Goal: Information Seeking & Learning: Learn about a topic

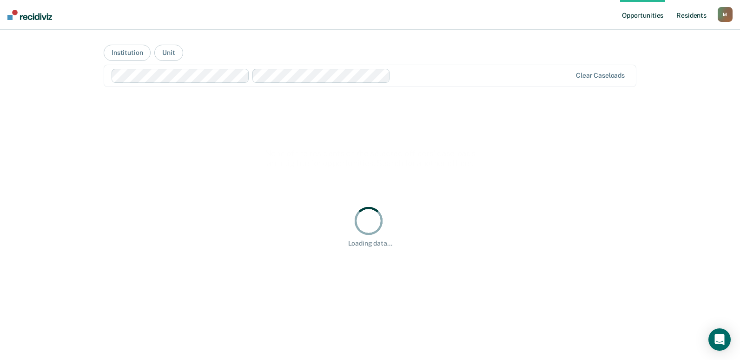
click at [684, 12] on link "Resident s" at bounding box center [691, 15] width 34 height 30
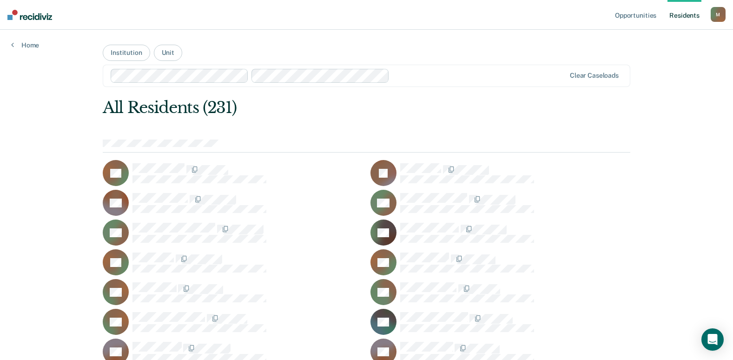
scroll to position [1058, 0]
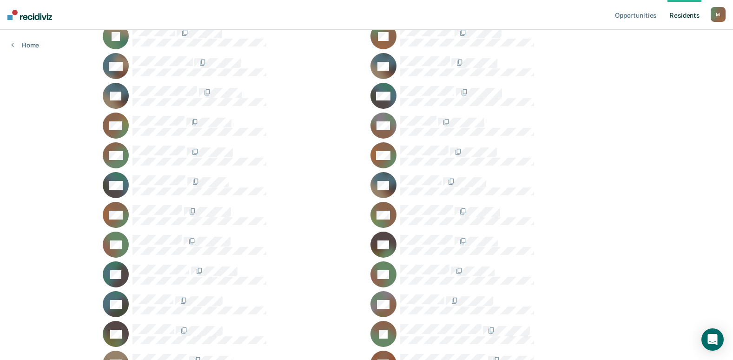
scroll to position [1326, 0]
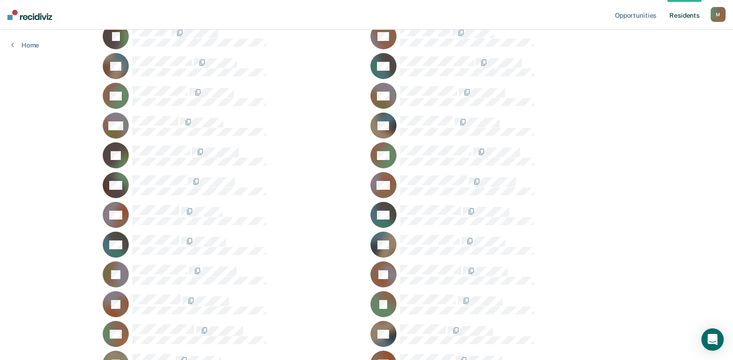
scroll to position [1683, 0]
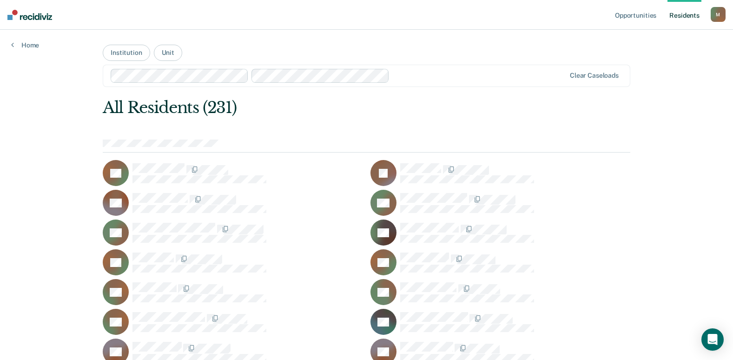
scroll to position [1742, 0]
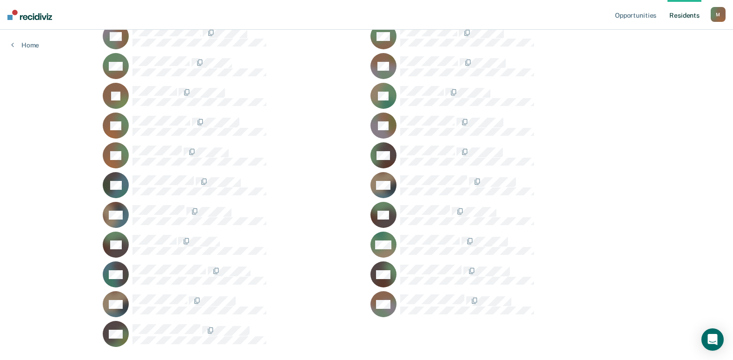
scroll to position [493, 0]
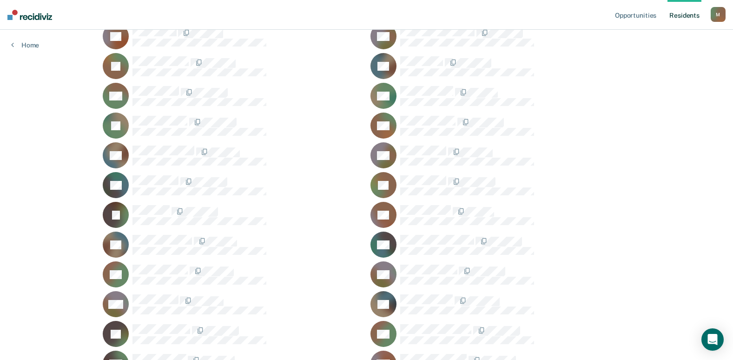
scroll to position [2575, 0]
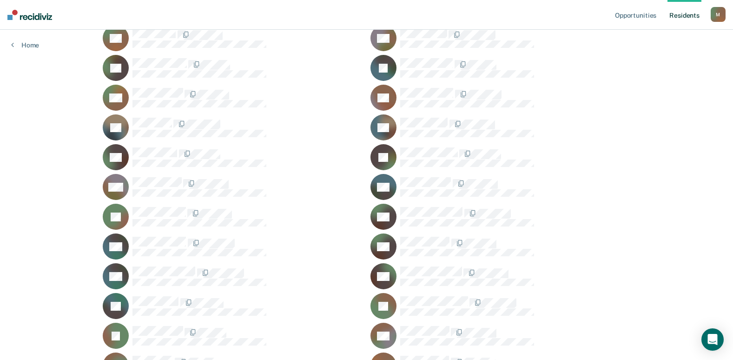
scroll to position [1861, 0]
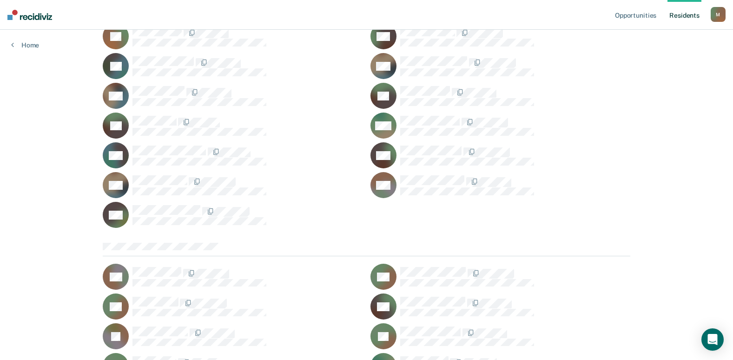
scroll to position [2753, 0]
